Goal: Find specific page/section

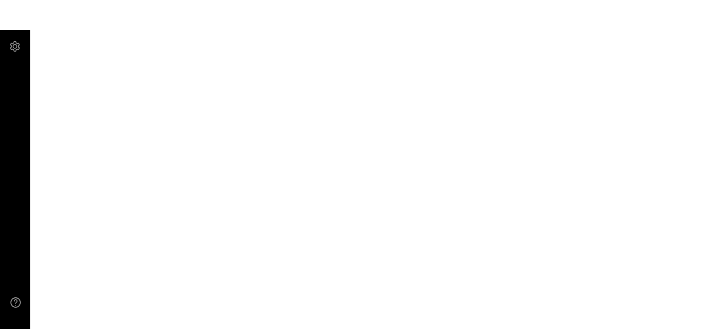
click at [301, 77] on main at bounding box center [363, 164] width 727 height 329
